Goal: Connect with others

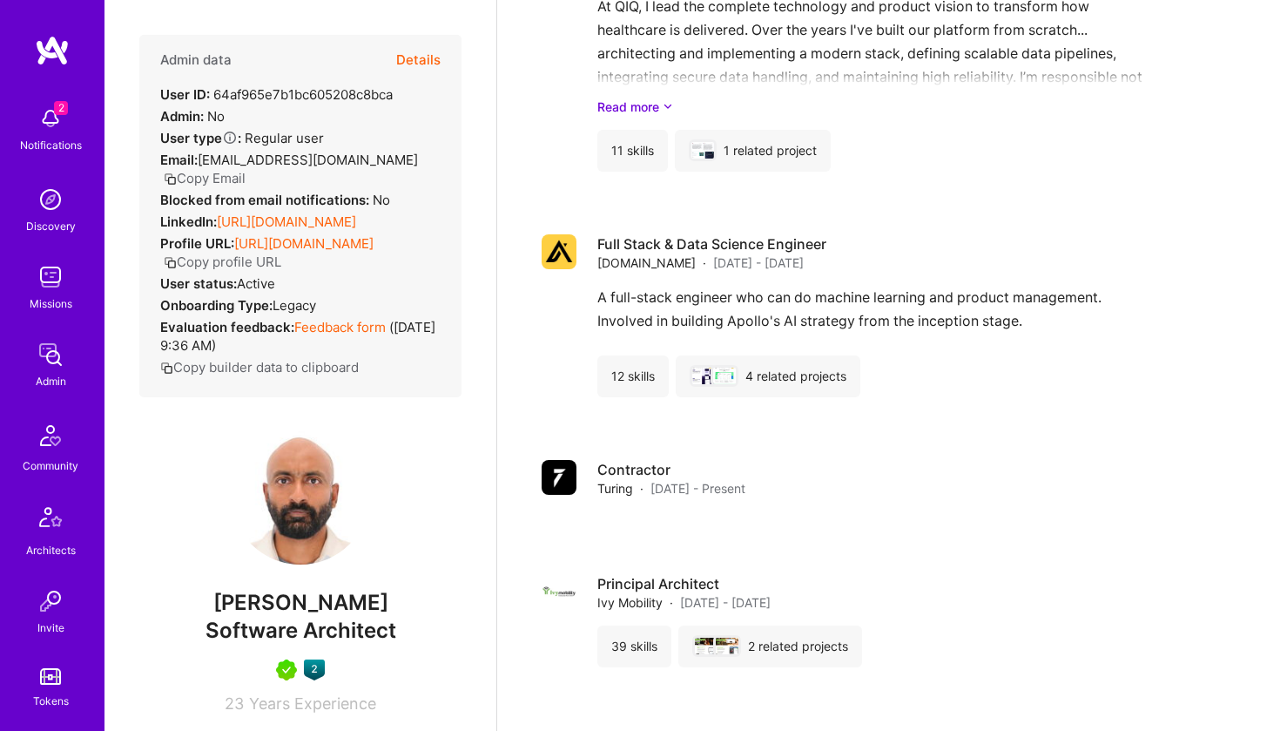
scroll to position [1290, 0]
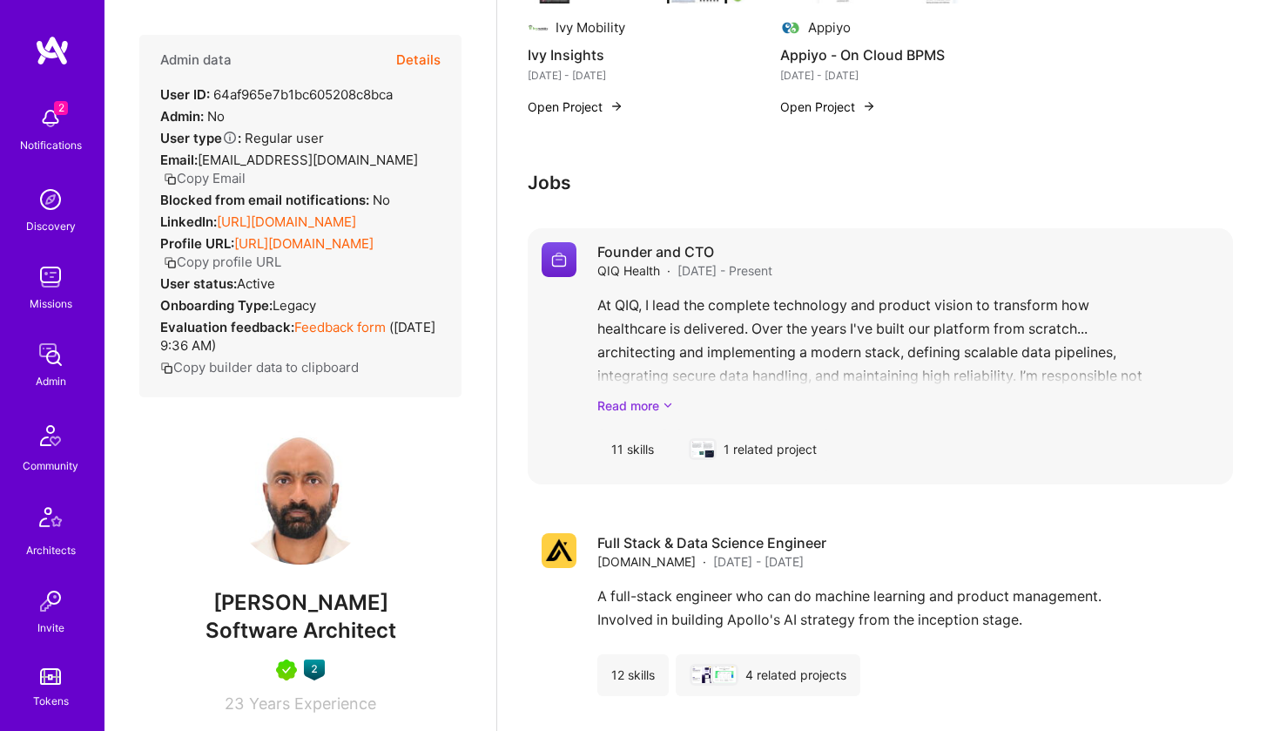
click at [640, 410] on link "Read more" at bounding box center [909, 405] width 622 height 18
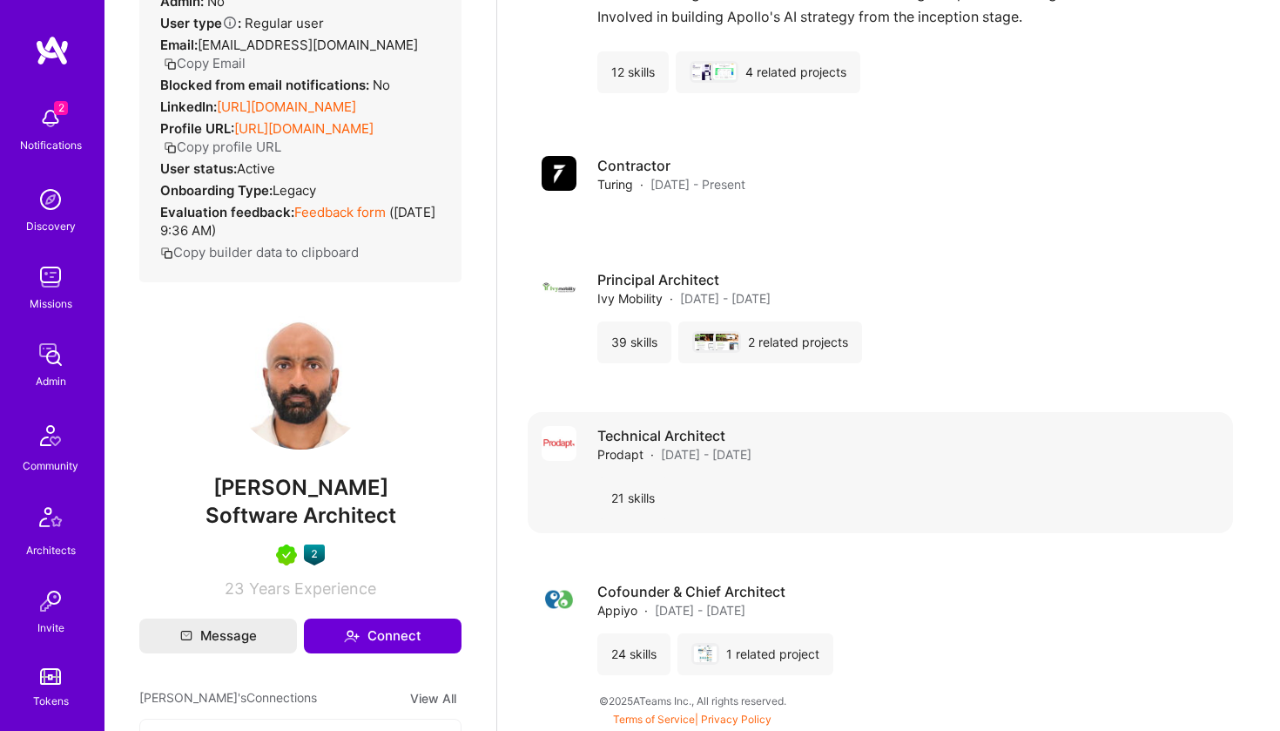
scroll to position [2289, 0]
click at [625, 652] on div "24 skills" at bounding box center [634, 654] width 73 height 42
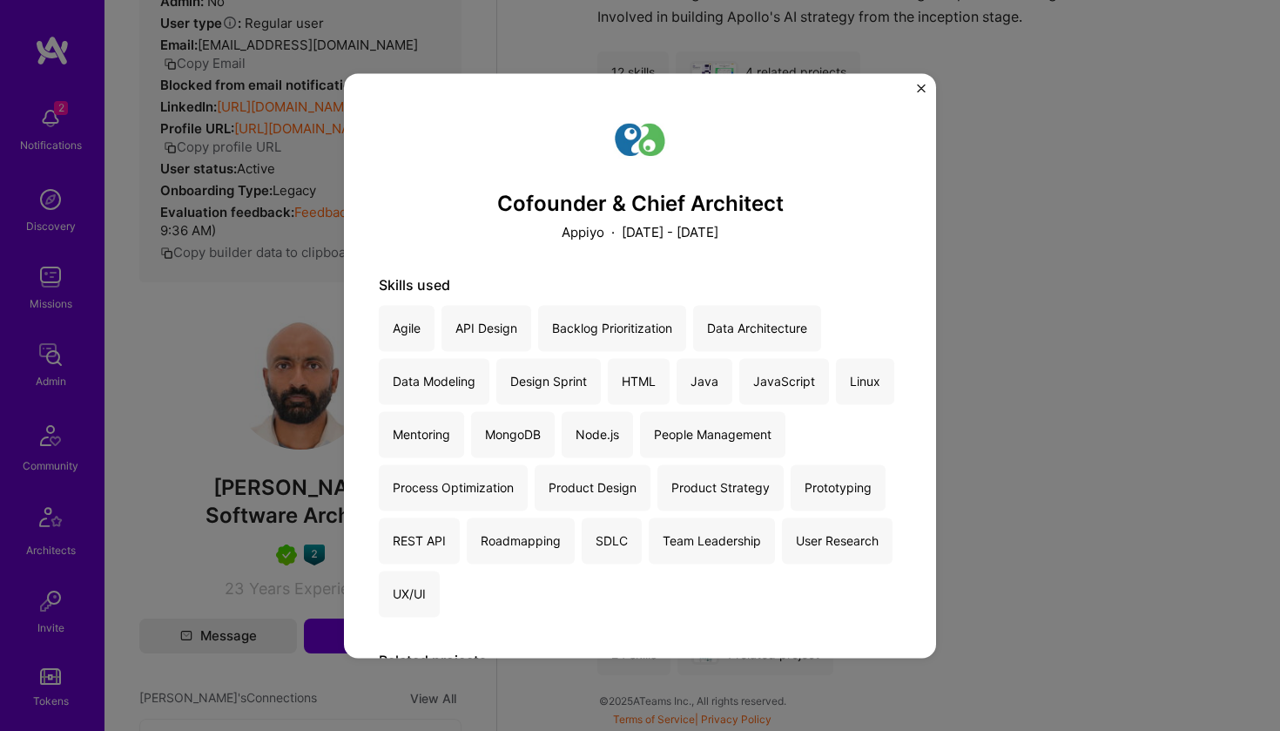
click at [1051, 411] on div "Cofounder & Chief Architect Appiyo · [DATE] - [DATE] Skills used Agile API Desi…" at bounding box center [640, 365] width 1280 height 731
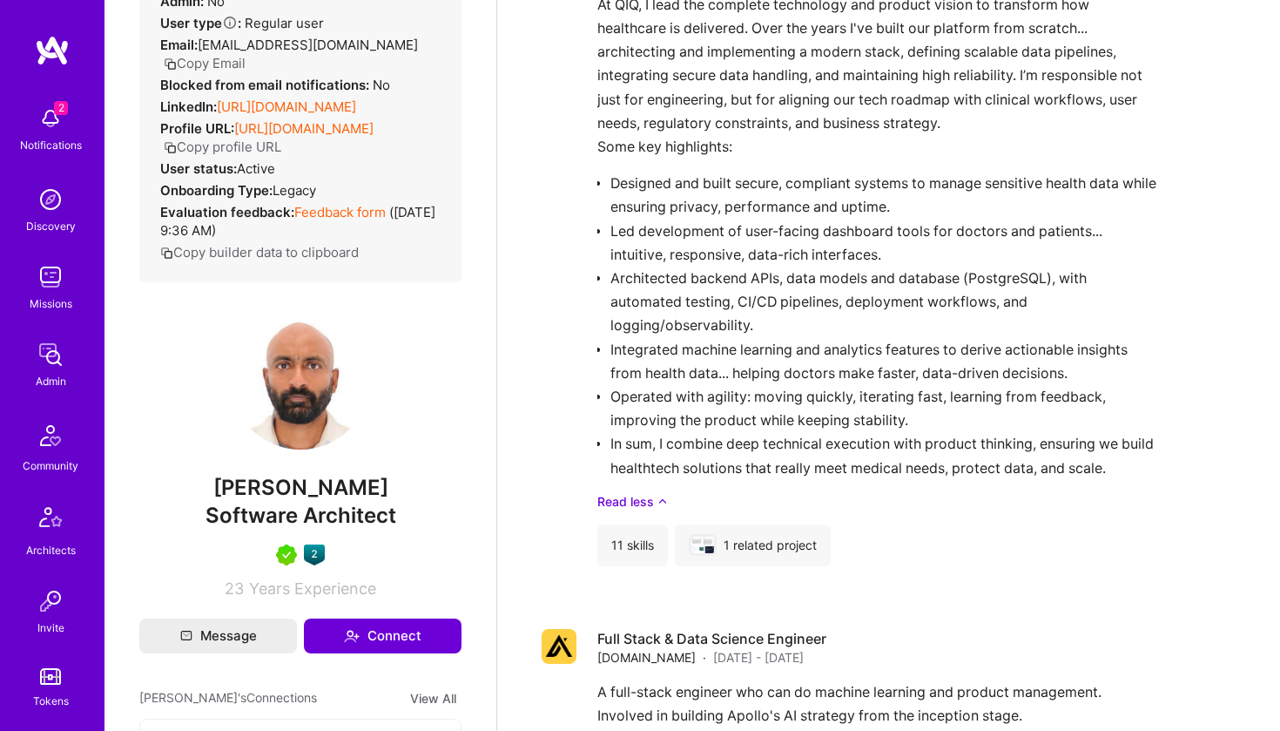
scroll to position [1587, 0]
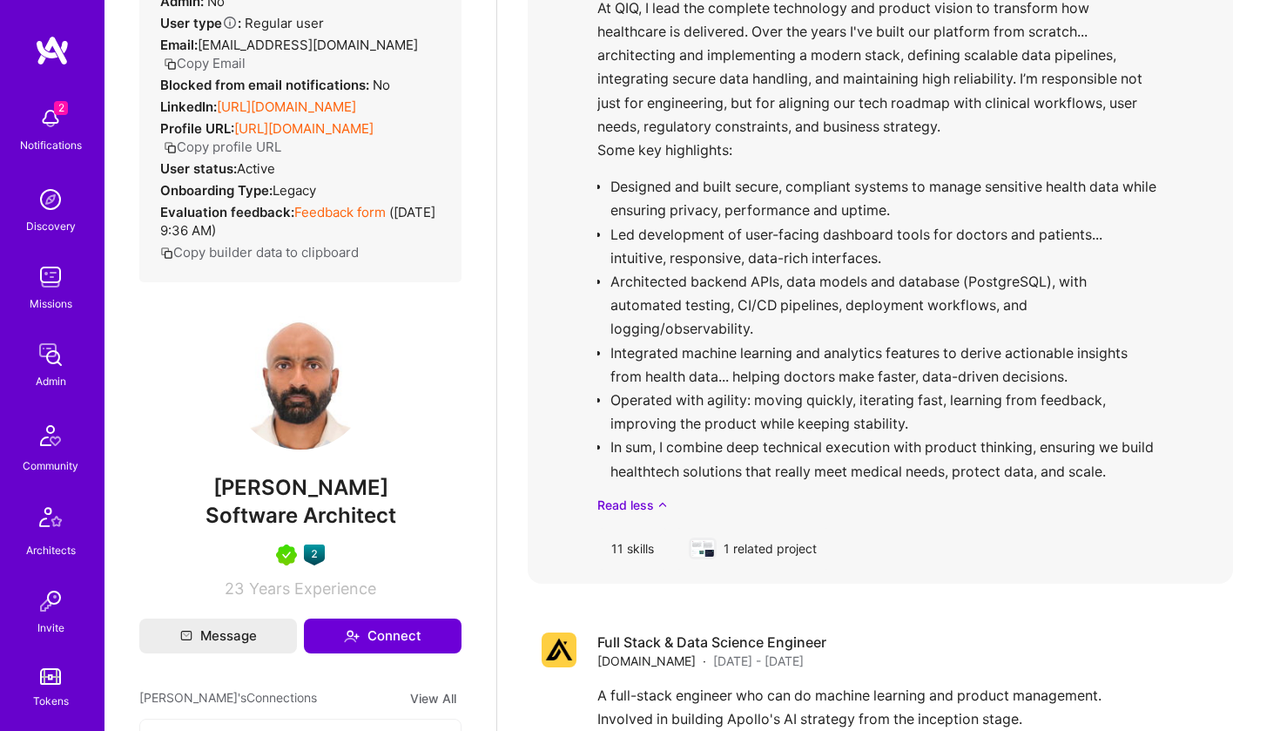
click at [633, 548] on div "11 skills" at bounding box center [633, 549] width 71 height 42
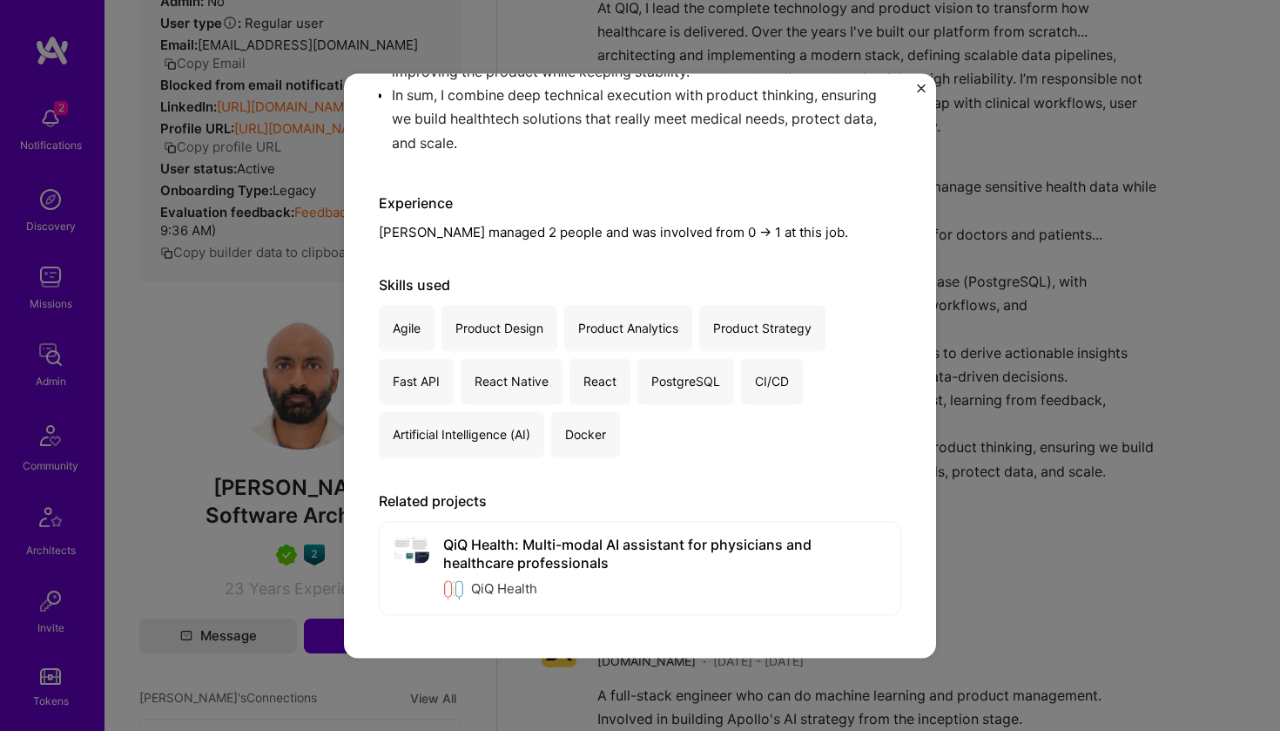
scroll to position [655, 0]
click at [1160, 326] on div "Founder and CTO QIQ Health · Healthcare · [DATE] - Present At QIQ, I lead the c…" at bounding box center [640, 365] width 1280 height 731
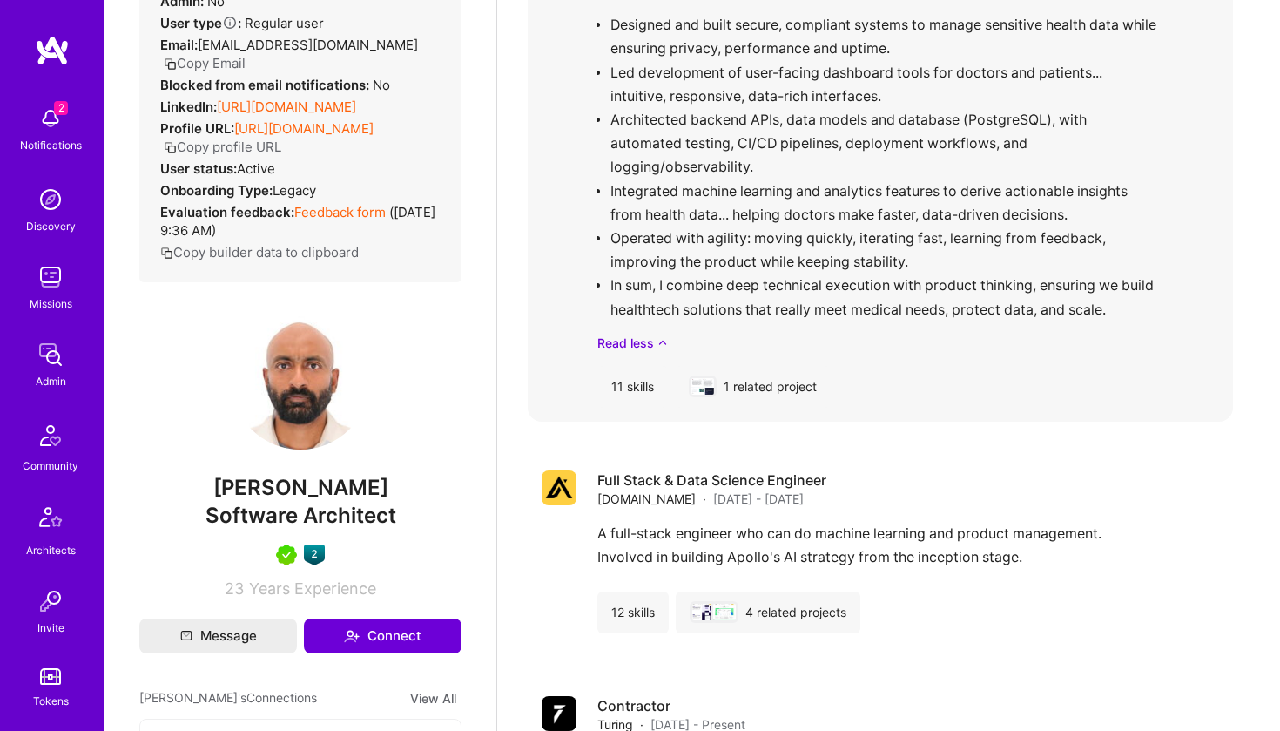
scroll to position [1814, 0]
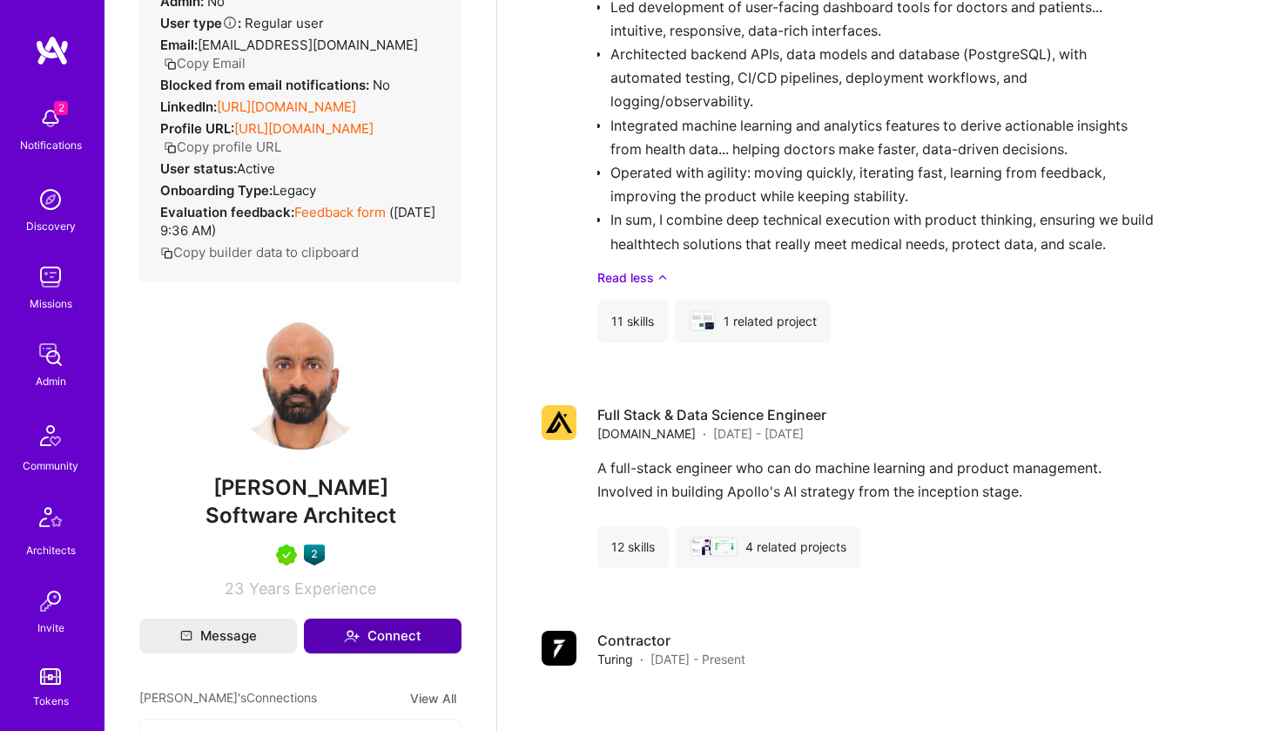
click at [355, 644] on icon at bounding box center [352, 636] width 16 height 16
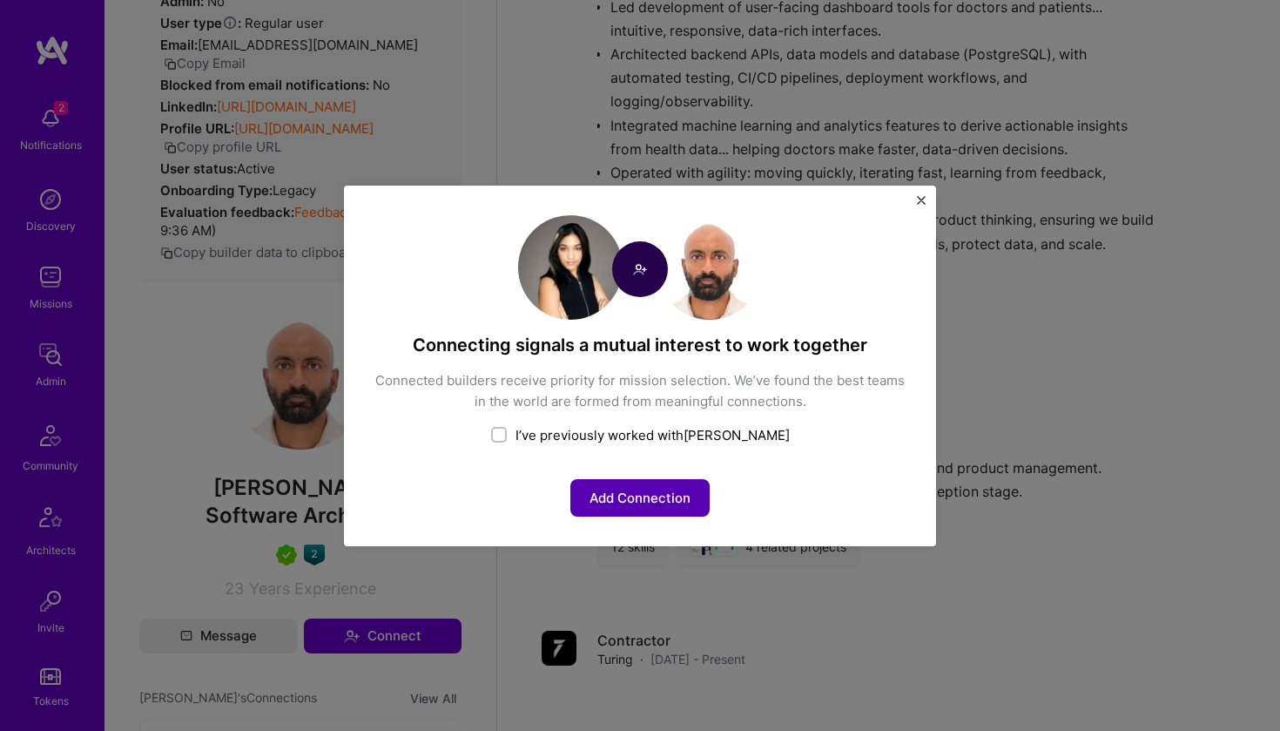
click at [666, 491] on button "Add Connection" at bounding box center [640, 497] width 139 height 37
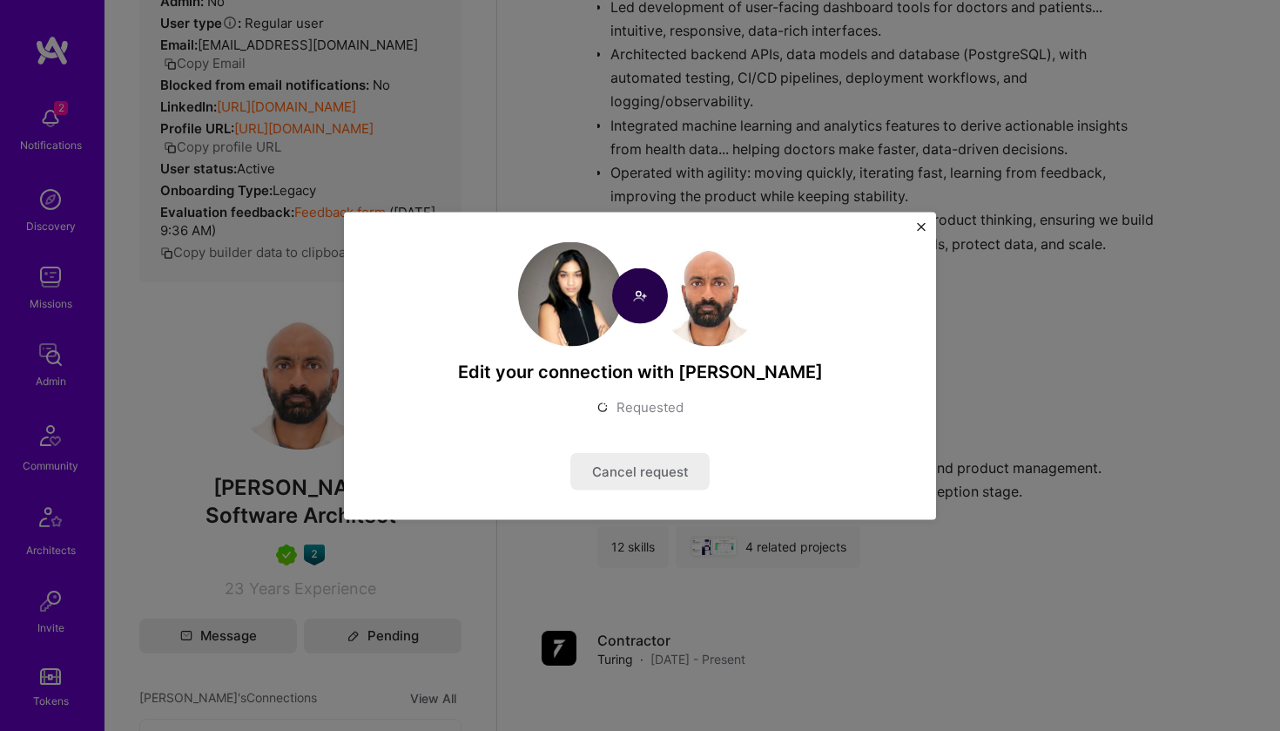
click at [921, 226] on img "Close" at bounding box center [921, 226] width 9 height 9
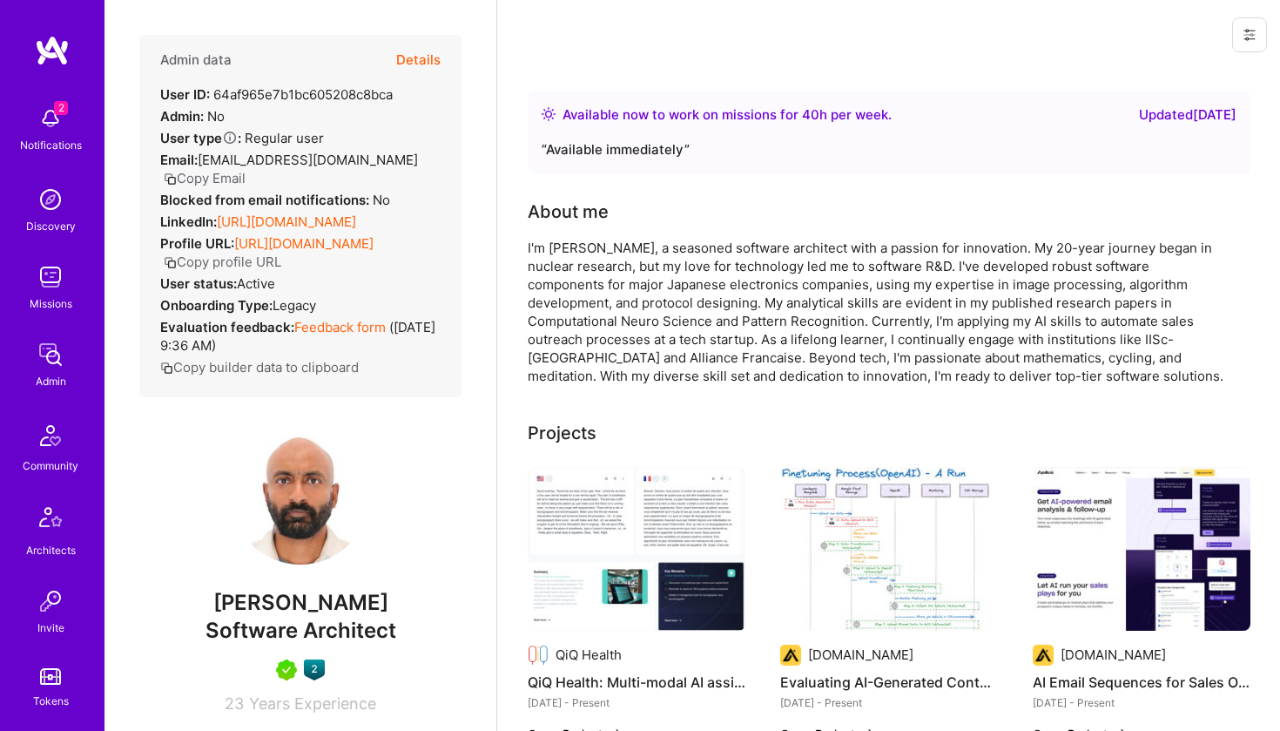
scroll to position [0, 0]
